Goal: Task Accomplishment & Management: Use online tool/utility

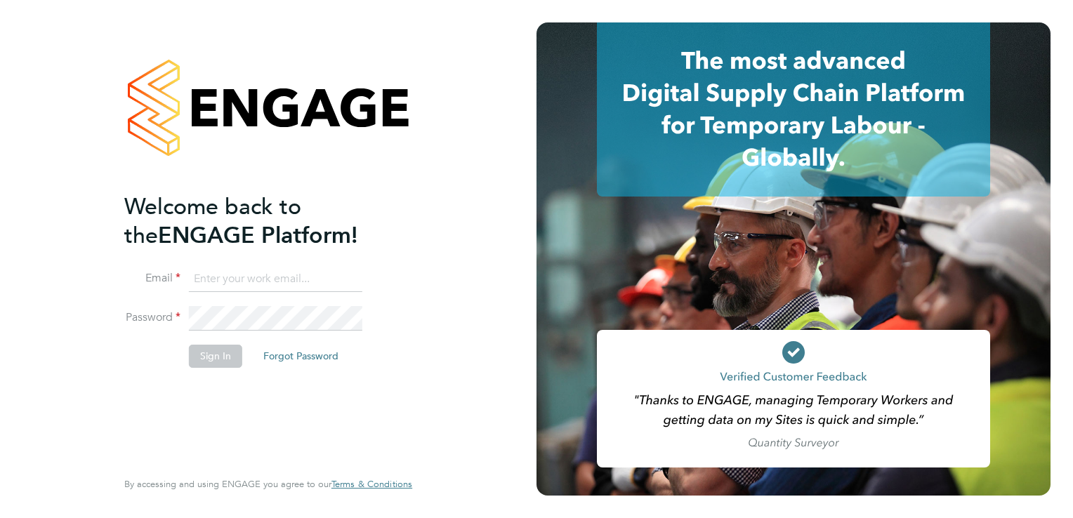
type input "[PERSON_NAME][EMAIL_ADDRESS][DOMAIN_NAME]"
click at [221, 350] on button "Sign In" at bounding box center [215, 356] width 53 height 22
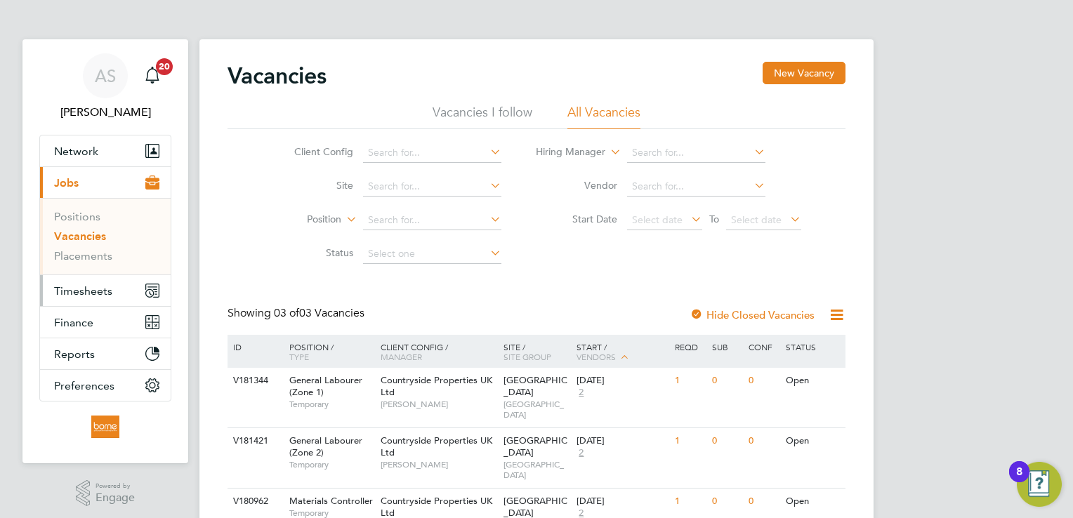
click at [103, 295] on span "Timesheets" at bounding box center [83, 290] width 58 height 13
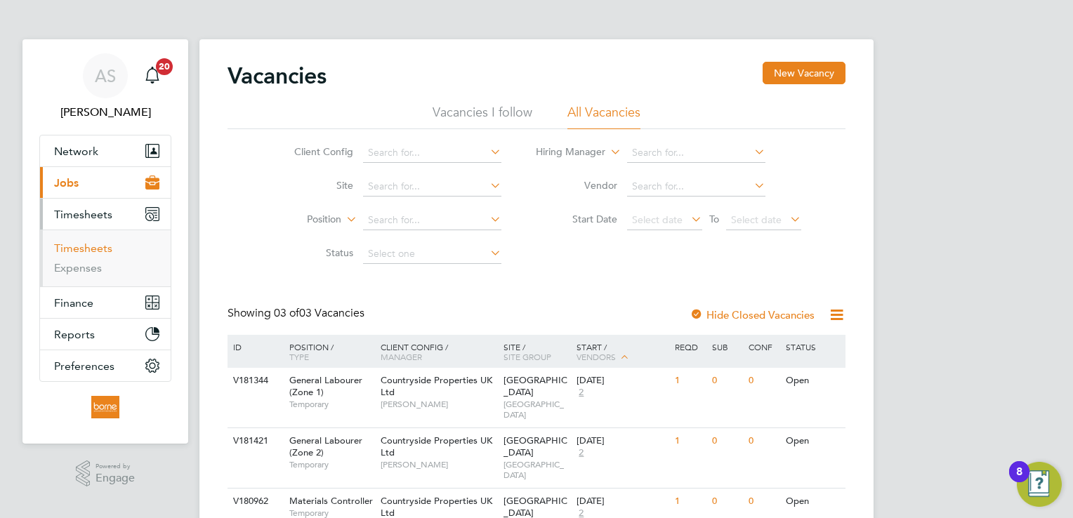
click at [101, 243] on link "Timesheets" at bounding box center [83, 248] width 58 height 13
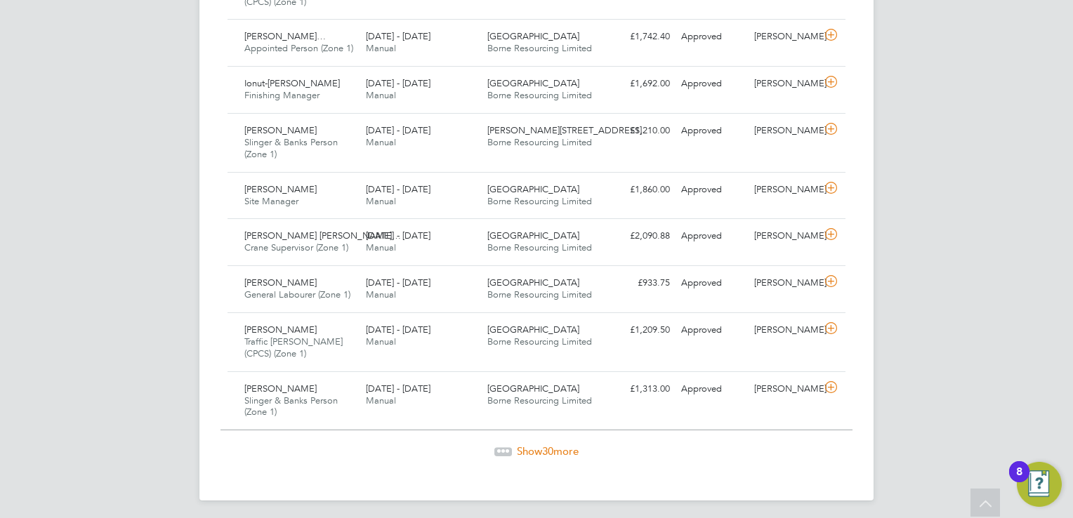
click at [554, 445] on span "Show 30 more" at bounding box center [548, 451] width 62 height 13
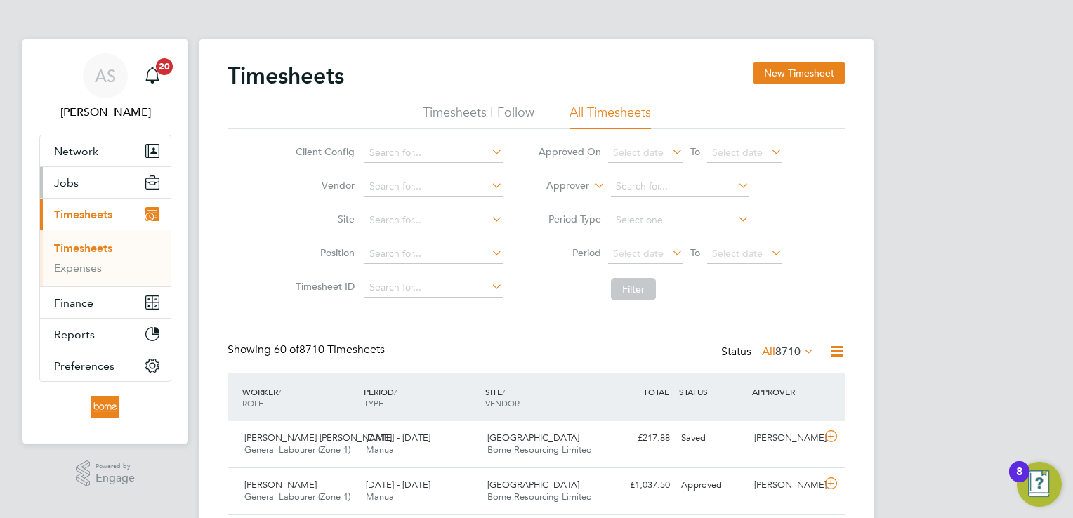
click at [71, 184] on span "Jobs" at bounding box center [66, 182] width 25 height 13
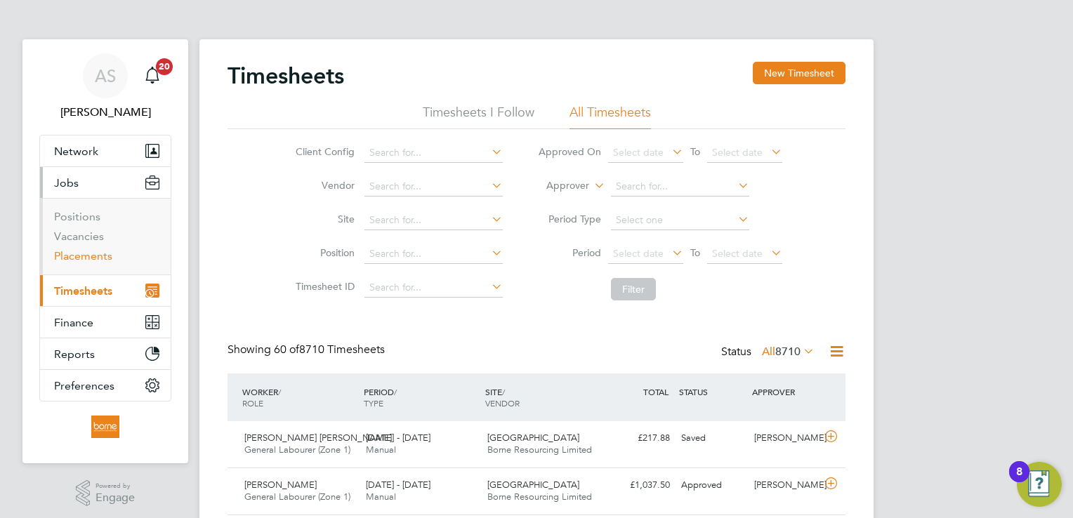
click at [86, 256] on link "Placements" at bounding box center [83, 255] width 58 height 13
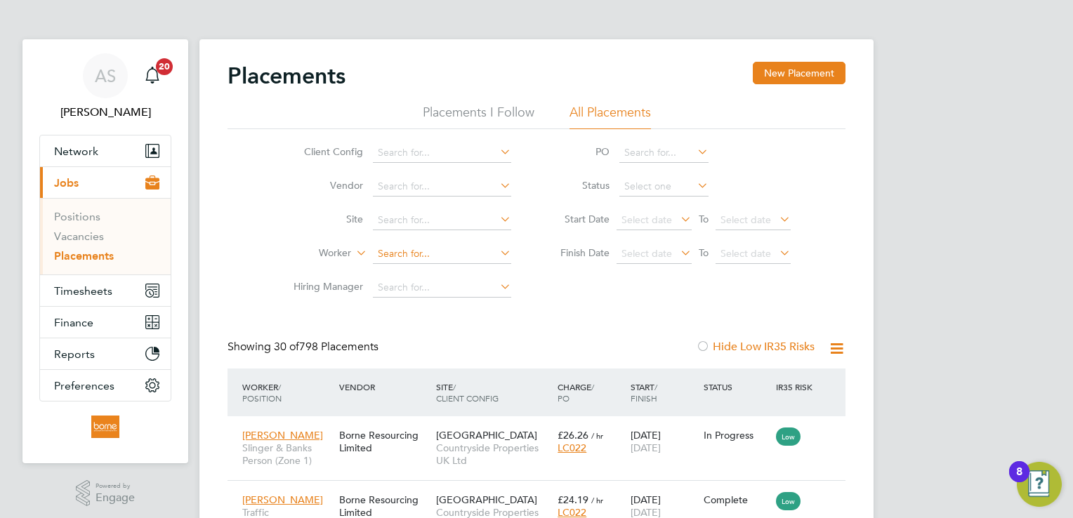
click at [413, 248] on input at bounding box center [442, 254] width 138 height 20
click at [452, 268] on li "Wash ington Black" at bounding box center [442, 272] width 139 height 19
type input "Washington Black"
click at [638, 54] on div "Placements New Placement Placements I Follow All Placements Client Config Vendo…" at bounding box center [536, 313] width 674 height 548
